Goal: Check status: Check status

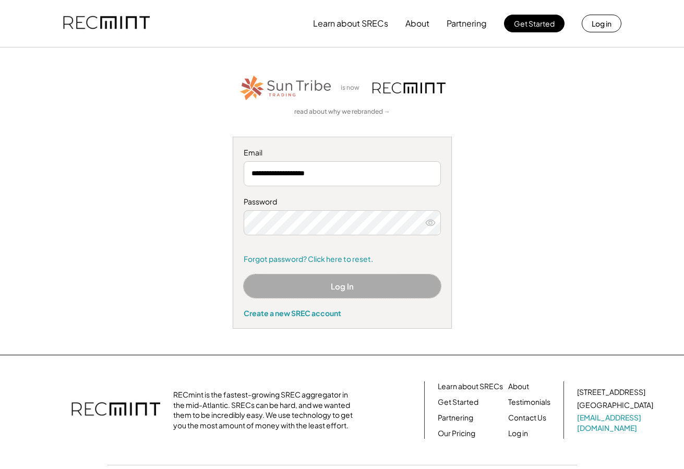
click at [343, 284] on button "Log In" at bounding box center [342, 285] width 197 height 23
click at [336, 286] on button "Log In" at bounding box center [342, 285] width 197 height 23
click at [430, 220] on use at bounding box center [430, 223] width 9 height 6
click at [429, 218] on icon at bounding box center [430, 222] width 10 height 10
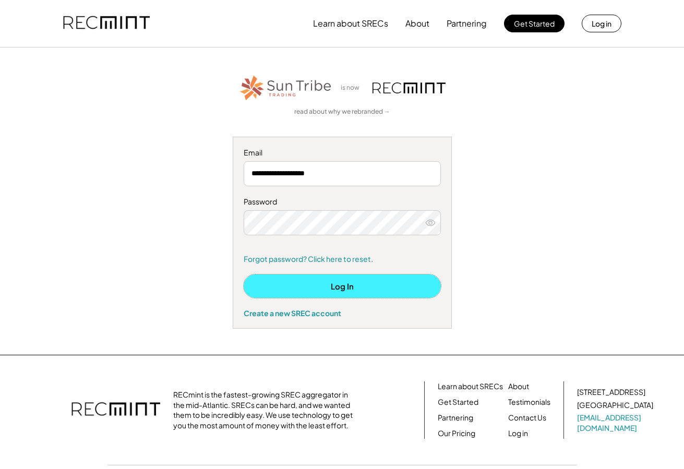
click at [343, 287] on button "Log In" at bounding box center [342, 285] width 197 height 23
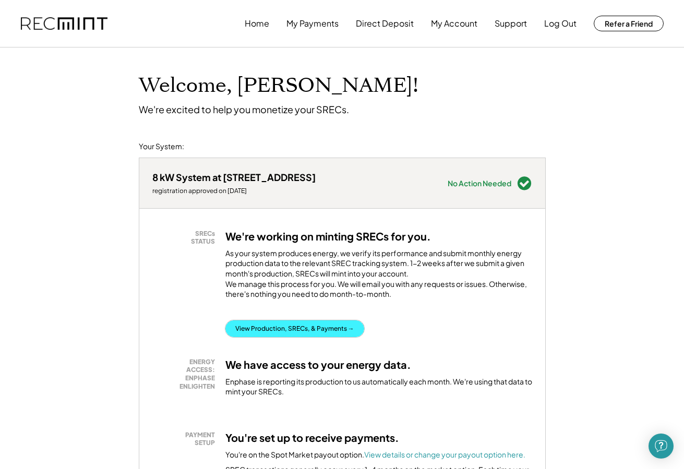
click at [273, 336] on button "View Production, SRECs, & Payments →" at bounding box center [294, 328] width 139 height 17
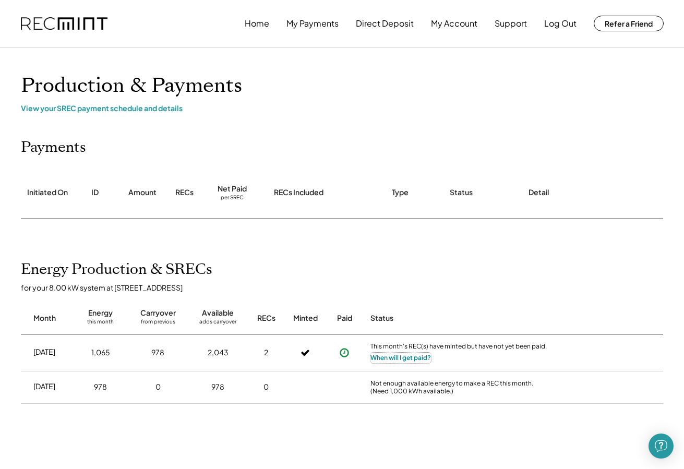
click at [395, 355] on button "When will I get paid?" at bounding box center [400, 358] width 60 height 10
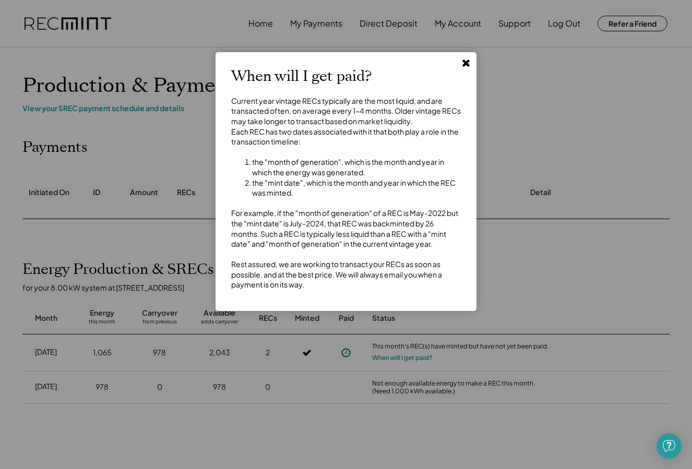
click at [466, 60] on icon at bounding box center [466, 62] width 10 height 10
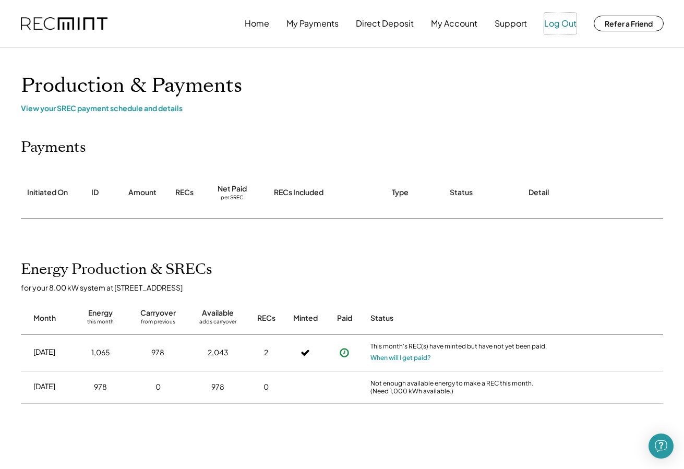
click at [559, 22] on button "Log Out" at bounding box center [560, 23] width 32 height 21
